Goal: Information Seeking & Learning: Understand process/instructions

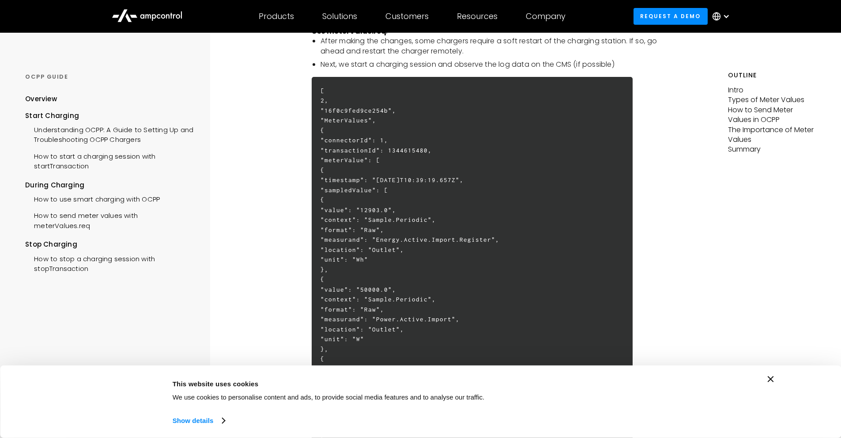
scroll to position [1545, 0]
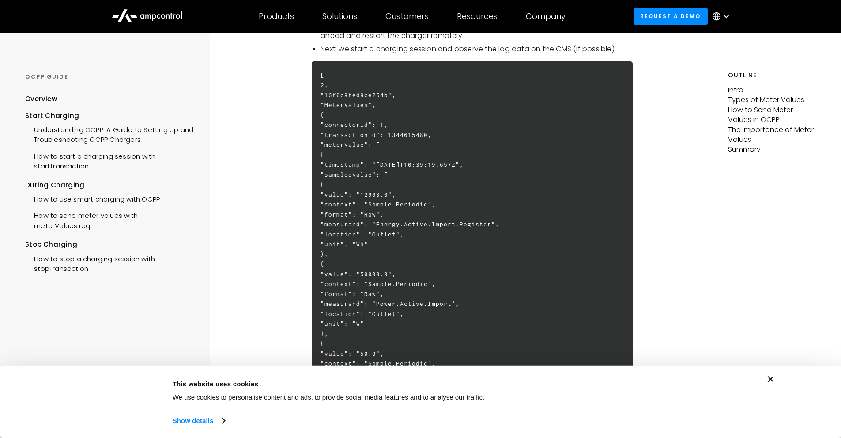
drag, startPoint x: 419, startPoint y: 223, endPoint x: 524, endPoint y: 228, distance: 105.2
click at [533, 223] on h6 "[ 2, "16f0c9fed9ce254b", "MeterValues", { "connectorId": 1, "transactionId": 13…" at bounding box center [472, 422] width 321 height 723
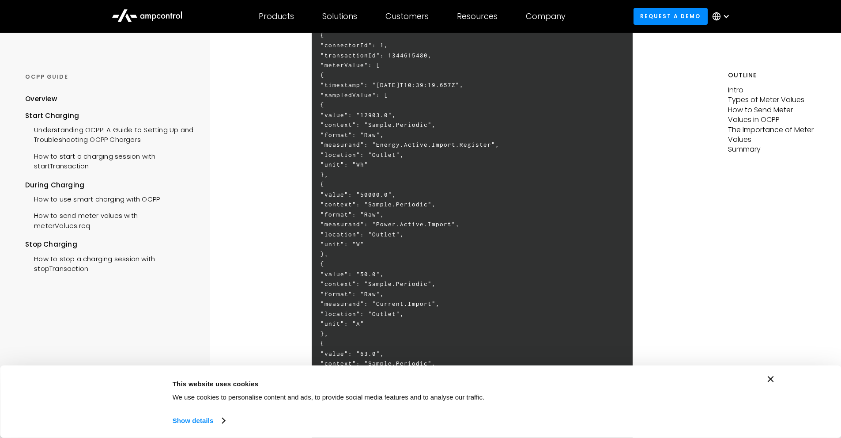
scroll to position [1634, 0]
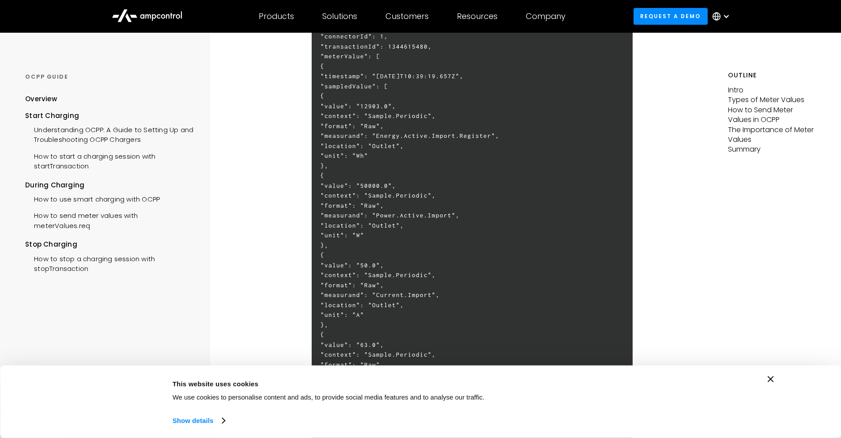
drag, startPoint x: 418, startPoint y: 216, endPoint x: 487, endPoint y: 221, distance: 69.5
click at [494, 214] on h6 "[ 2, "16f0c9fed9ce254b", "MeterValues", { "connectorId": 1, "transactionId": 13…" at bounding box center [472, 334] width 321 height 723
drag, startPoint x: 427, startPoint y: 293, endPoint x: 481, endPoint y: 293, distance: 53.4
click at [481, 293] on h6 "[ 2, "16f0c9fed9ce254b", "MeterValues", { "connectorId": 1, "transactionId": 13…" at bounding box center [472, 334] width 321 height 723
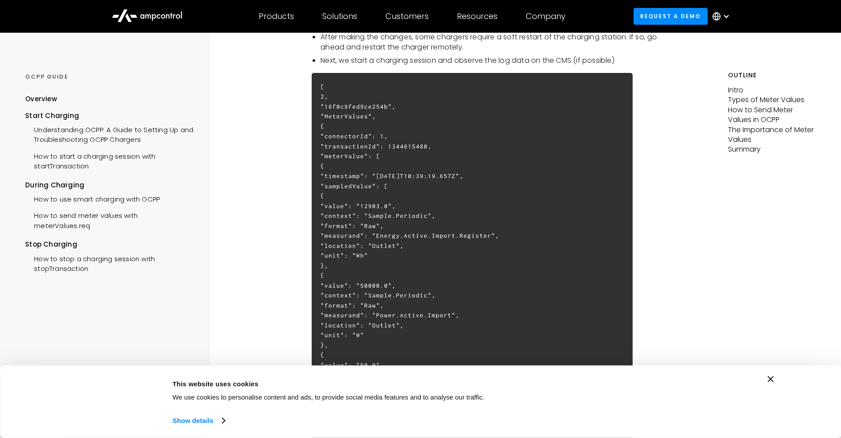
scroll to position [1545, 0]
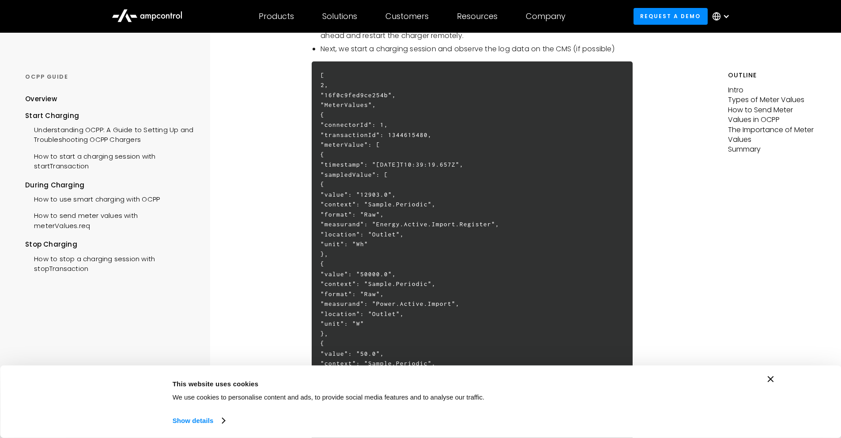
drag, startPoint x: 379, startPoint y: 241, endPoint x: 414, endPoint y: 244, distance: 35.0
click at [414, 244] on h6 "[ 2, "16f0c9fed9ce254b", "MeterValues", { "connectorId": 1, "transactionId": 13…" at bounding box center [472, 422] width 321 height 723
drag, startPoint x: 378, startPoint y: 222, endPoint x: 334, endPoint y: 238, distance: 46.9
click at [499, 226] on h6 "[ 2, "16f0c9fed9ce254b", "MeterValues", { "connectorId": 1, "transactionId": 13…" at bounding box center [472, 422] width 321 height 723
drag, startPoint x: 414, startPoint y: 245, endPoint x: 386, endPoint y: 230, distance: 32.4
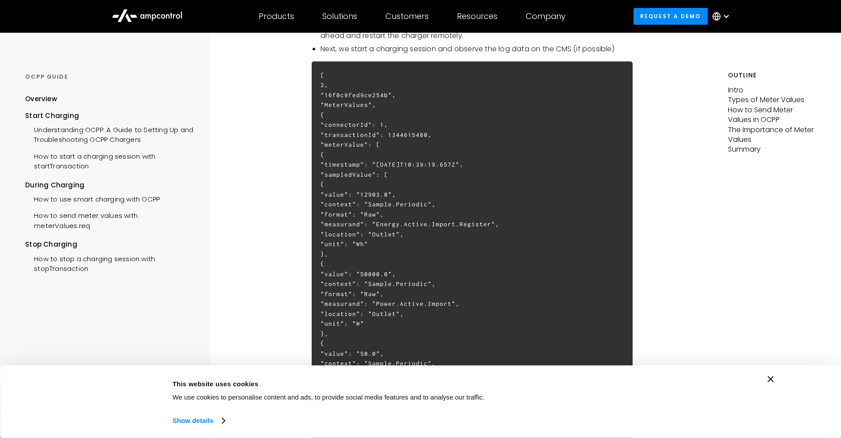
click at [370, 242] on h6 "[ 2, "16f0c9fed9ce254b", "MeterValues", { "connectorId": 1, "transactionId": 13…" at bounding box center [472, 422] width 321 height 723
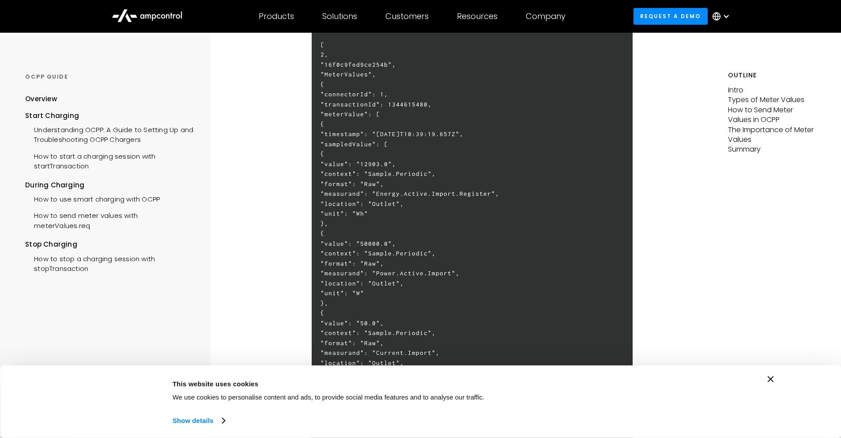
scroll to position [1590, 0]
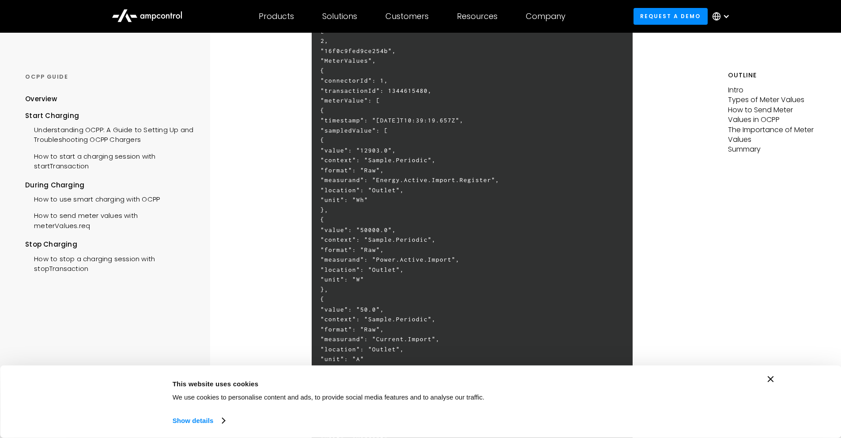
drag, startPoint x: 417, startPoint y: 176, endPoint x: 532, endPoint y: 179, distance: 115.3
click at [532, 179] on h6 "[ 2, "16f0c9fed9ce254b", "MeterValues", { "connectorId": 1, "transactionId": 13…" at bounding box center [472, 378] width 321 height 723
drag, startPoint x: 421, startPoint y: 258, endPoint x: 491, endPoint y: 257, distance: 70.2
click at [491, 257] on h6 "[ 2, "16f0c9fed9ce254b", "MeterValues", { "connectorId": 1, "transactionId": 13…" at bounding box center [472, 378] width 321 height 723
drag, startPoint x: 424, startPoint y: 180, endPoint x: 492, endPoint y: 176, distance: 68.1
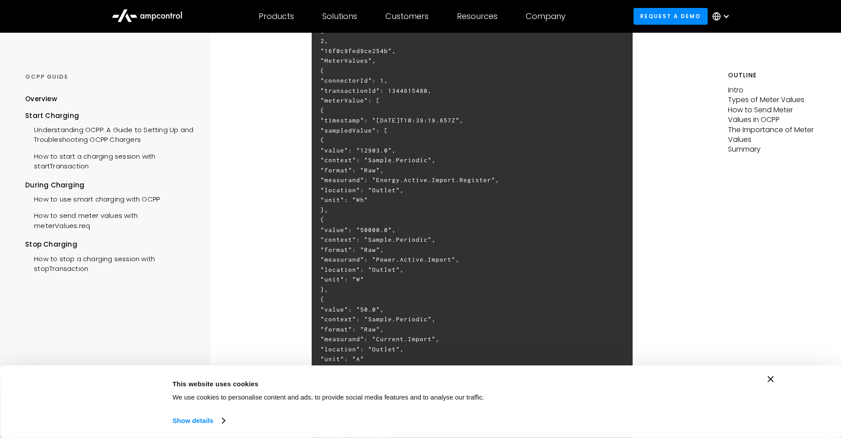
click at [492, 176] on h6 "[ 2, "16f0c9fed9ce254b", "MeterValues", { "connectorId": 1, "transactionId": 13…" at bounding box center [472, 378] width 321 height 723
drag, startPoint x: 391, startPoint y: 209, endPoint x: 353, endPoint y: 176, distance: 50.4
click at [350, 132] on h6 "[ 2, "16f0c9fed9ce254b", "MeterValues", { "connectorId": 1, "transactionId": 13…" at bounding box center [472, 378] width 321 height 723
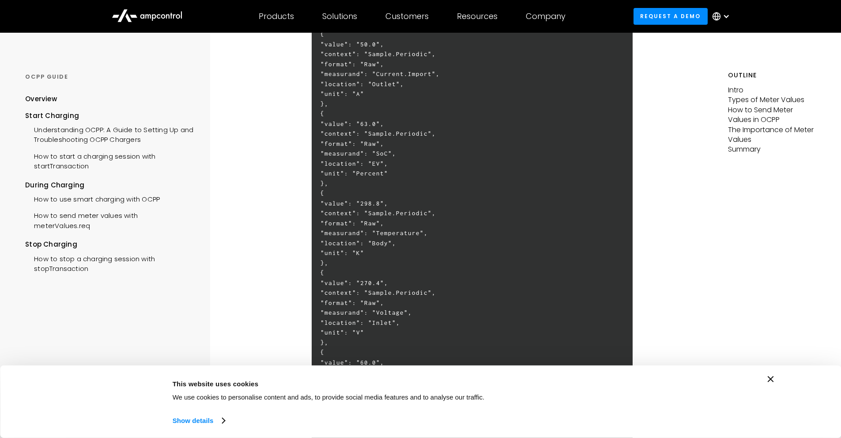
scroll to position [1943, 0]
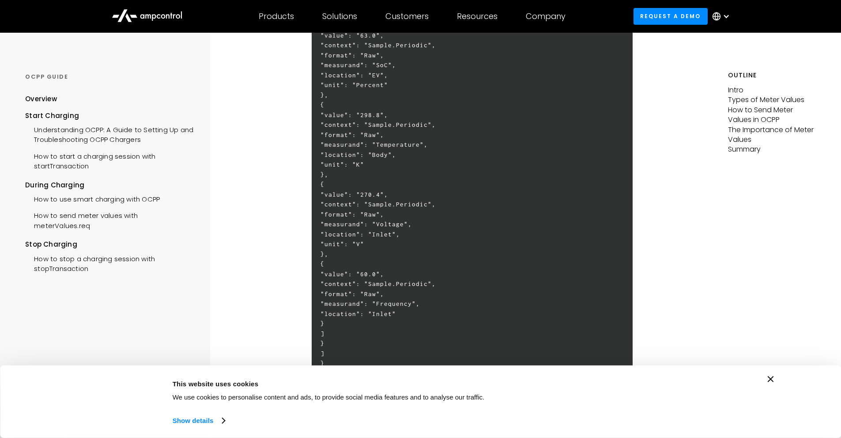
drag, startPoint x: 426, startPoint y: 174, endPoint x: 469, endPoint y: 322, distance: 155.0
click at [469, 322] on h6 "[ 2, "16f0c9fed9ce254b", "MeterValues", { "connectorId": 1, "transactionId": 13…" at bounding box center [472, 25] width 321 height 723
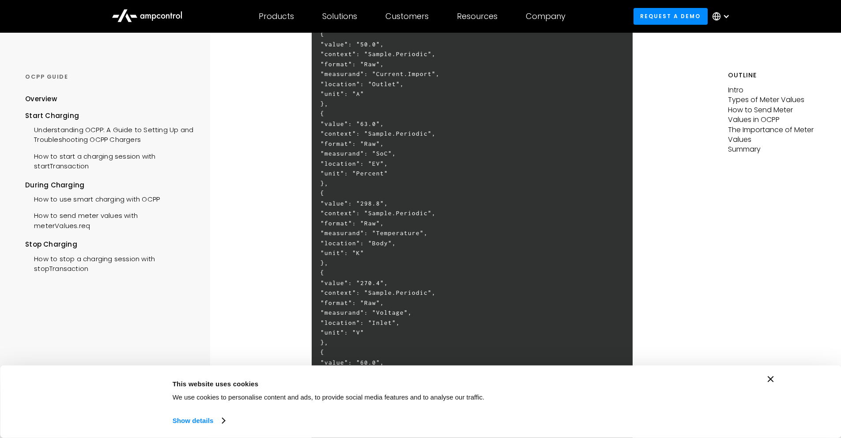
click at [418, 236] on h6 "[ 2, "16f0c9fed9ce254b", "MeterValues", { "connectorId": 1, "transactionId": 13…" at bounding box center [472, 113] width 321 height 723
drag, startPoint x: 413, startPoint y: 263, endPoint x: 414, endPoint y: 203, distance: 60.1
click at [412, 200] on h6 "[ 2, "16f0c9fed9ce254b", "MeterValues", { "connectorId": 1, "transactionId": 13…" at bounding box center [472, 113] width 321 height 723
click at [419, 212] on h6 "[ 2, "16f0c9fed9ce254b", "MeterValues", { "connectorId": 1, "transactionId": 13…" at bounding box center [472, 113] width 321 height 723
drag, startPoint x: 419, startPoint y: 133, endPoint x: 461, endPoint y: 136, distance: 41.6
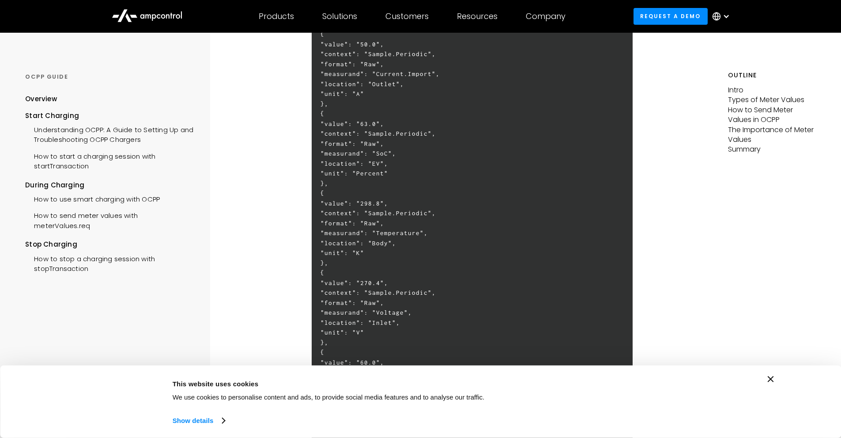
click at [461, 136] on h6 "[ 2, "16f0c9fed9ce254b", "MeterValues", { "connectorId": 1, "transactionId": 13…" at bounding box center [472, 113] width 321 height 723
drag, startPoint x: 420, startPoint y: 154, endPoint x: 433, endPoint y: 154, distance: 13.2
click at [433, 154] on h6 "[ 2, "16f0c9fed9ce254b", "MeterValues", { "connectorId": 1, "transactionId": 13…" at bounding box center [472, 113] width 321 height 723
drag, startPoint x: 403, startPoint y: 172, endPoint x: 426, endPoint y: 170, distance: 23.0
click at [428, 173] on h6 "[ 2, "16f0c9fed9ce254b", "MeterValues", { "connectorId": 1, "transactionId": 13…" at bounding box center [472, 113] width 321 height 723
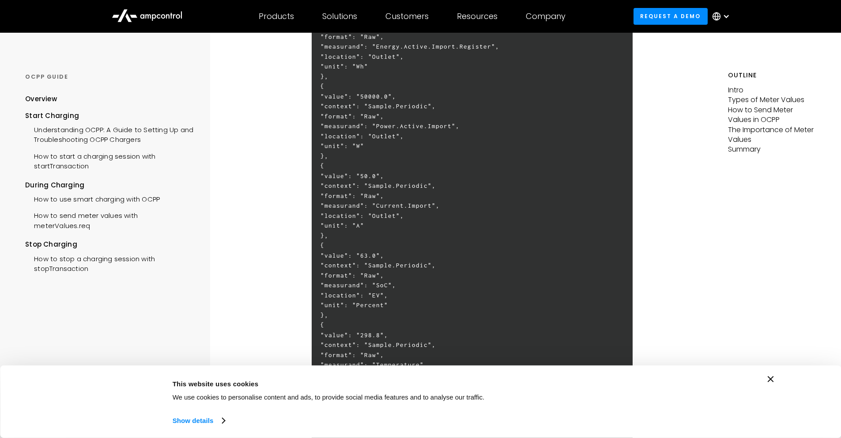
scroll to position [1722, 0]
drag, startPoint x: 418, startPoint y: 186, endPoint x: 455, endPoint y: 198, distance: 39.0
click at [489, 189] on h6 "[ 2, "16f0c9fed9ce254b", "MeterValues", { "connectorId": 1, "transactionId": 13…" at bounding box center [472, 246] width 321 height 723
drag, startPoint x: 426, startPoint y: 205, endPoint x: 470, endPoint y: 207, distance: 43.7
click at [472, 206] on h6 "[ 2, "16f0c9fed9ce254b", "MeterValues", { "connectorId": 1, "transactionId": 13…" at bounding box center [472, 246] width 321 height 723
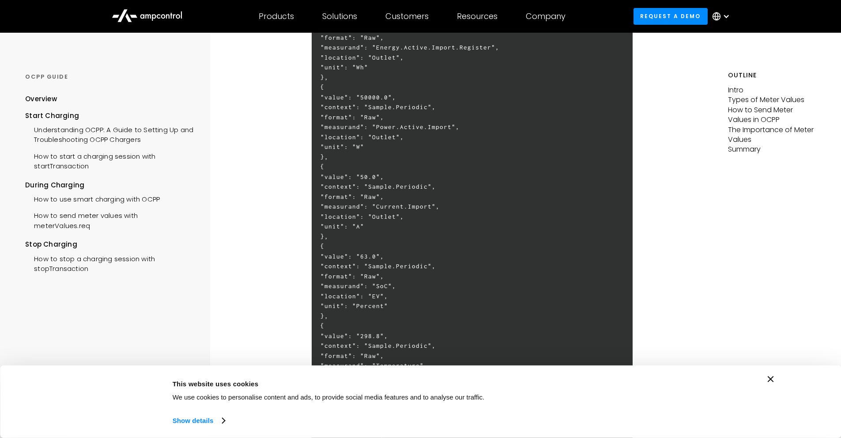
drag, startPoint x: 423, startPoint y: 216, endPoint x: 441, endPoint y: 213, distance: 18.4
click at [441, 213] on h6 "[ 2, "16f0c9fed9ce254b", "MeterValues", { "connectorId": 1, "transactionId": 13…" at bounding box center [472, 246] width 321 height 723
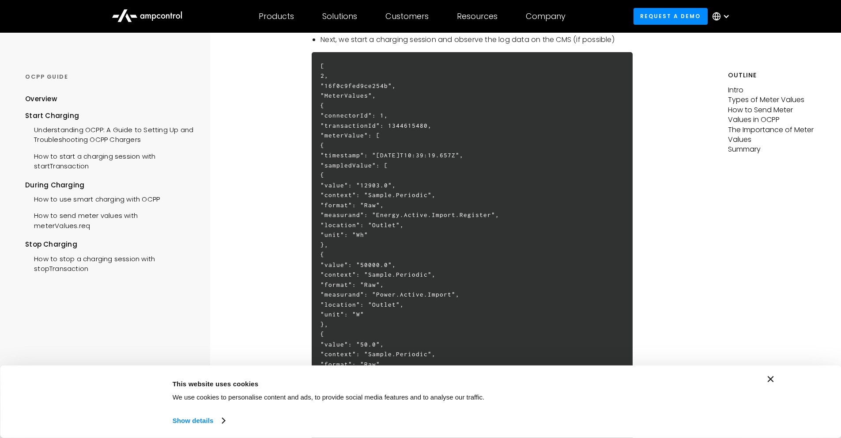
scroll to position [1634, 0]
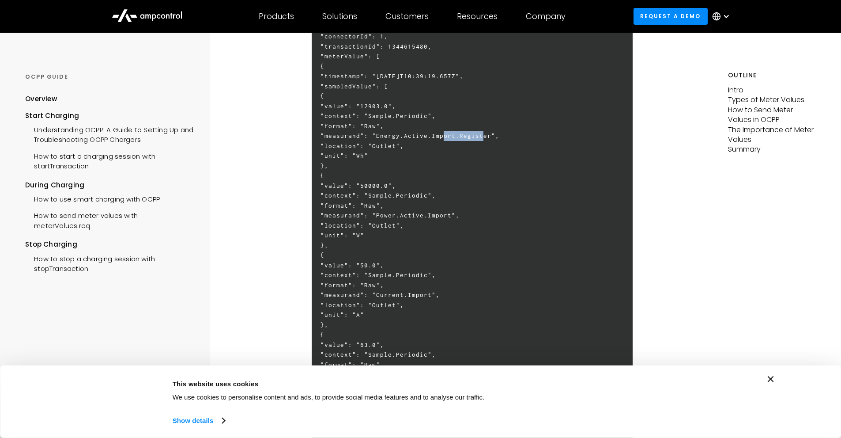
drag, startPoint x: 434, startPoint y: 136, endPoint x: 470, endPoint y: 132, distance: 36.4
click at [470, 132] on h6 "[ 2, "16f0c9fed9ce254b", "MeterValues", { "connectorId": 1, "transactionId": 13…" at bounding box center [472, 334] width 321 height 723
drag, startPoint x: 412, startPoint y: 154, endPoint x: 396, endPoint y: 153, distance: 16.8
click at [396, 153] on h6 "[ 2, "16f0c9fed9ce254b", "MeterValues", { "connectorId": 1, "transactionId": 13…" at bounding box center [472, 334] width 321 height 723
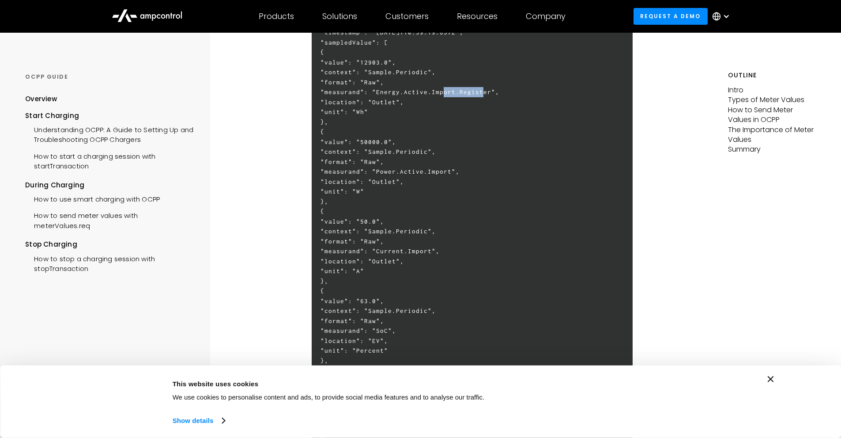
scroll to position [1678, 0]
drag, startPoint x: 410, startPoint y: 274, endPoint x: 392, endPoint y: 211, distance: 66.2
click at [392, 211] on h6 "[ 2, "16f0c9fed9ce254b", "MeterValues", { "connectorId": 1, "transactionId": 13…" at bounding box center [472, 290] width 321 height 723
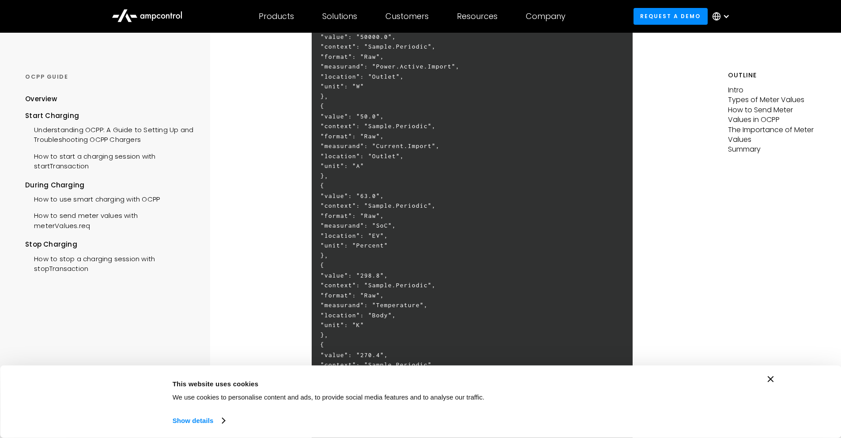
scroll to position [1854, 0]
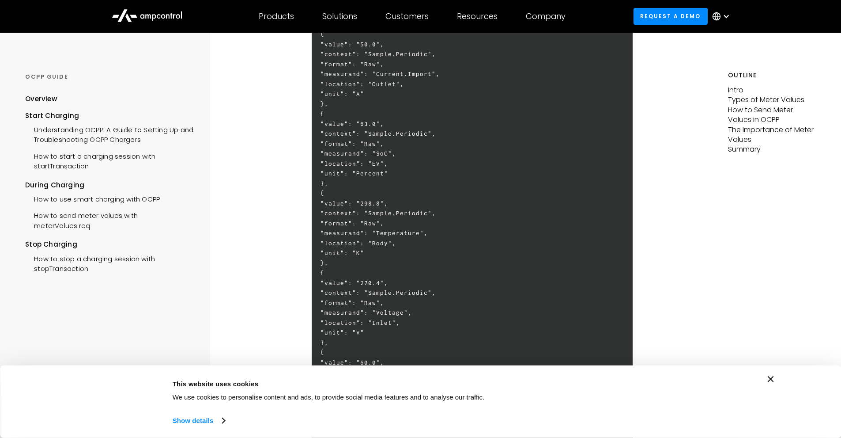
click at [407, 251] on h6 "[ 2, "16f0c9fed9ce254b", "MeterValues", { "connectorId": 1, "transactionId": 13…" at bounding box center [472, 113] width 321 height 723
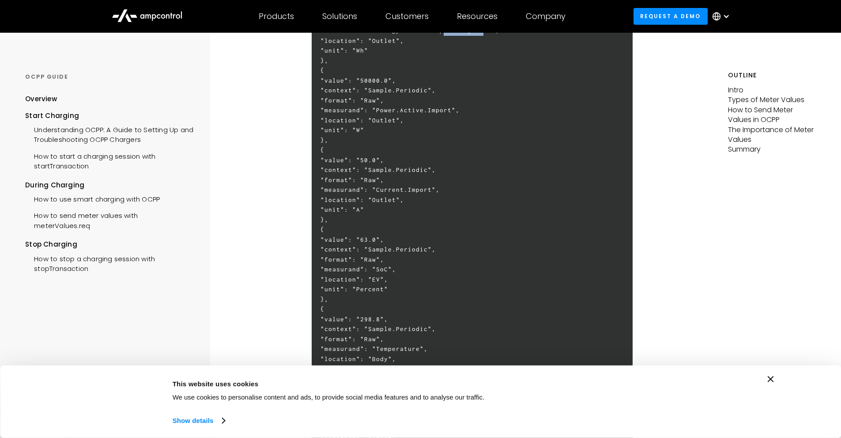
scroll to position [1722, 0]
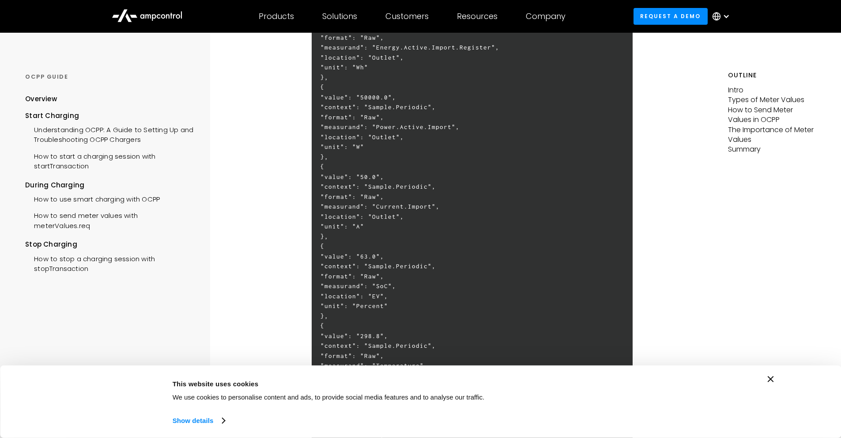
click at [408, 145] on h6 "[ 2, "16f0c9fed9ce254b", "MeterValues", { "connectorId": 1, "transactionId": 13…" at bounding box center [472, 246] width 321 height 723
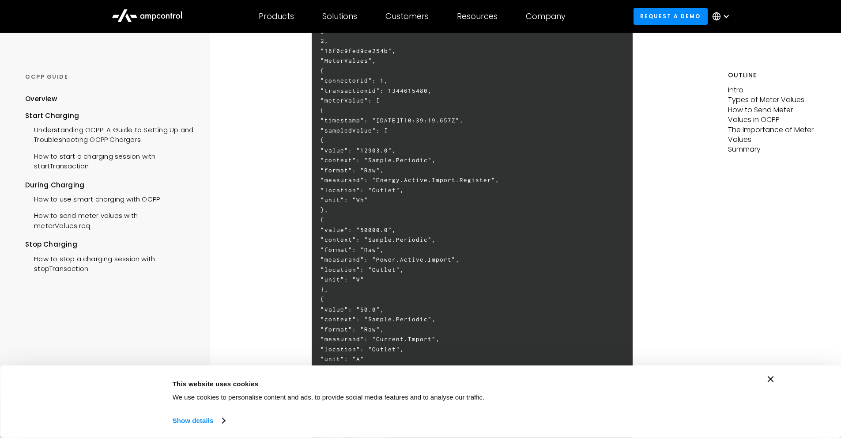
drag, startPoint x: 401, startPoint y: 282, endPoint x: 408, endPoint y: 278, distance: 8.1
click at [408, 278] on h6 "[ 2, "16f0c9fed9ce254b", "MeterValues", { "connectorId": 1, "transactionId": 13…" at bounding box center [472, 378] width 321 height 723
